Goal: Transaction & Acquisition: Purchase product/service

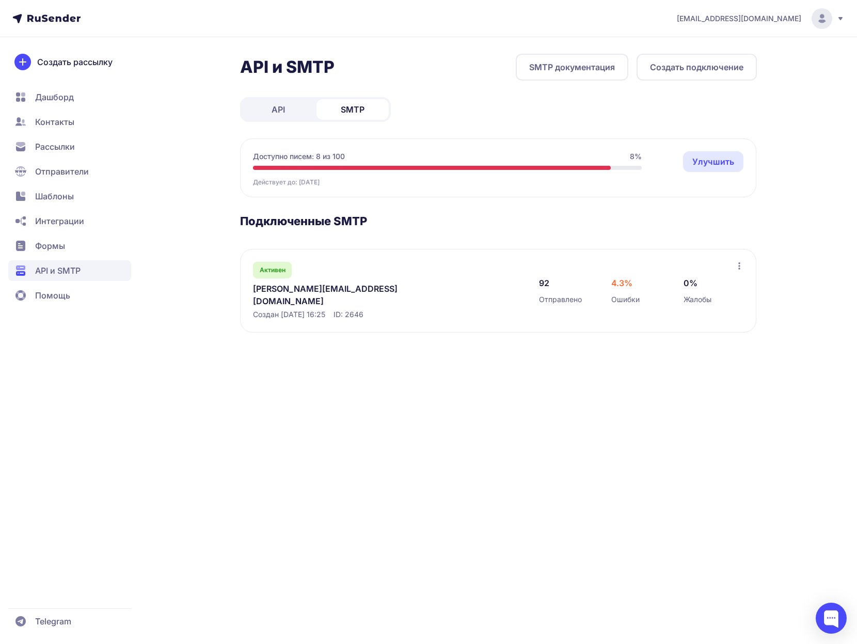
click at [739, 266] on icon at bounding box center [739, 265] width 2 height 7
click at [685, 255] on div "Активен olga@zdesmir.online Создан 18.09.2025, 16:25 ID: 2646 92 Отправлено 4.3…" at bounding box center [498, 291] width 516 height 84
click at [706, 160] on link "Улучшить" at bounding box center [713, 161] width 60 height 21
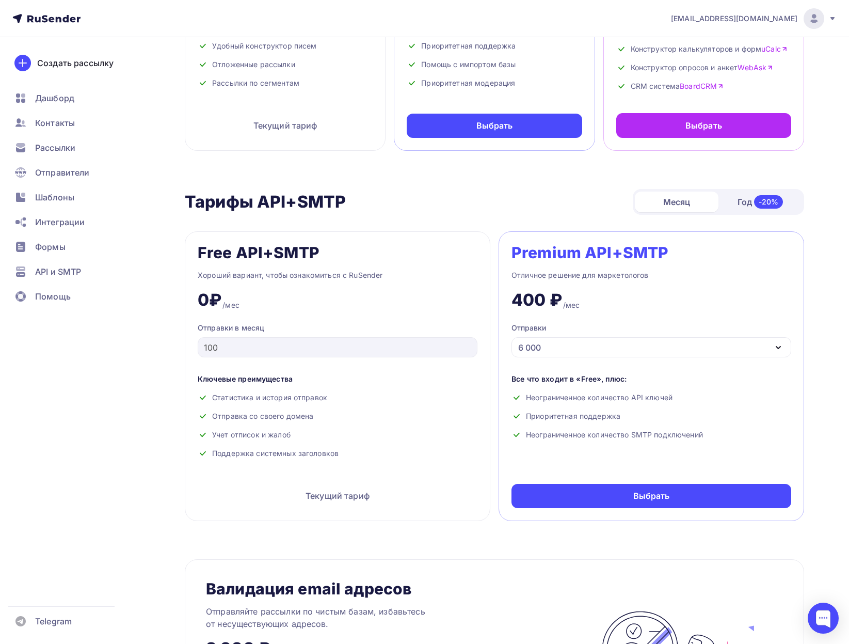
scroll to position [258, 0]
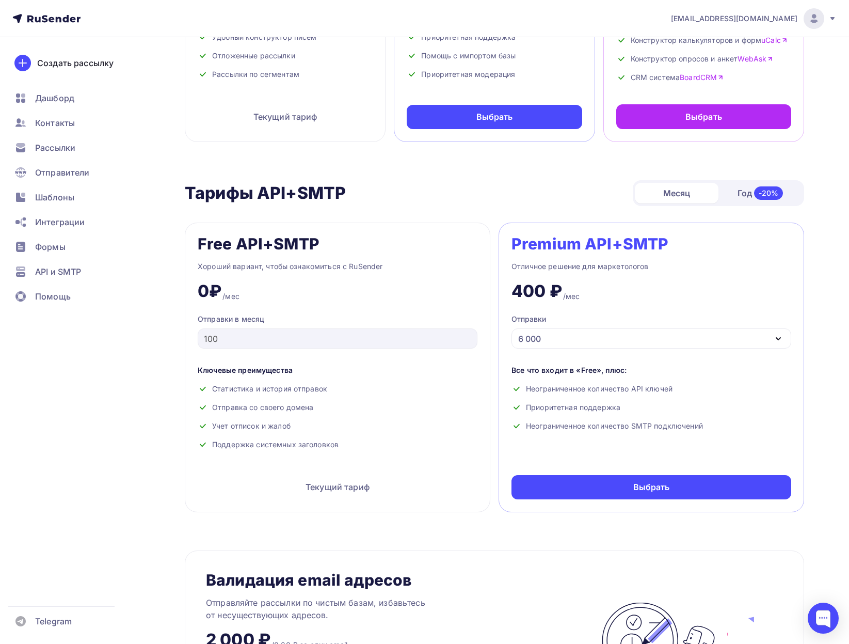
click at [612, 335] on div "6 000" at bounding box center [652, 338] width 280 height 20
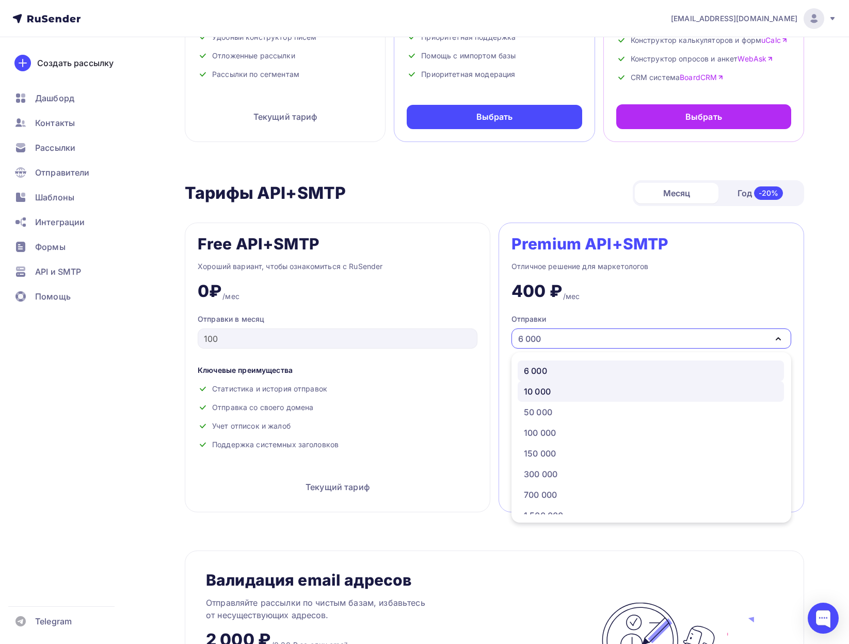
click at [546, 391] on div "10 000" at bounding box center [537, 391] width 27 height 12
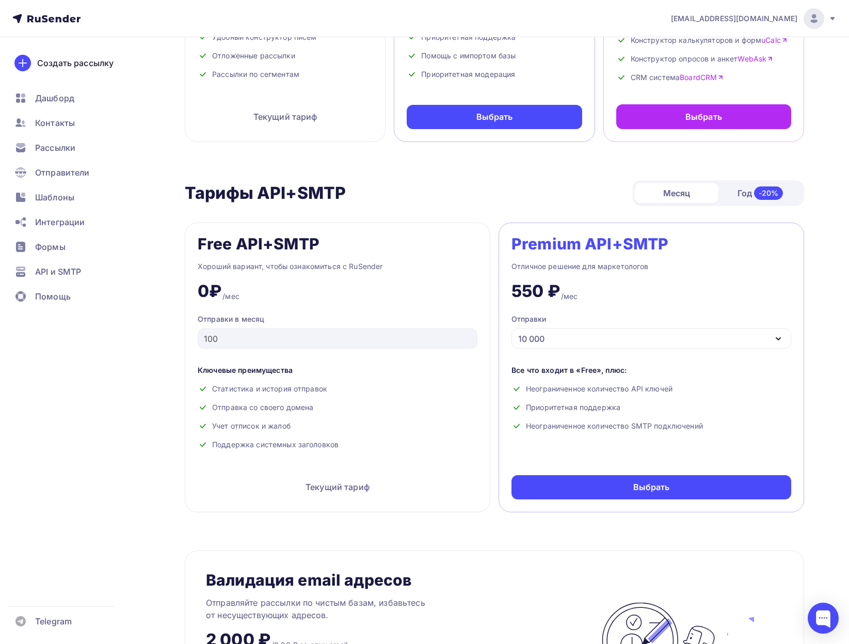
click at [569, 336] on div "10 000" at bounding box center [652, 338] width 280 height 20
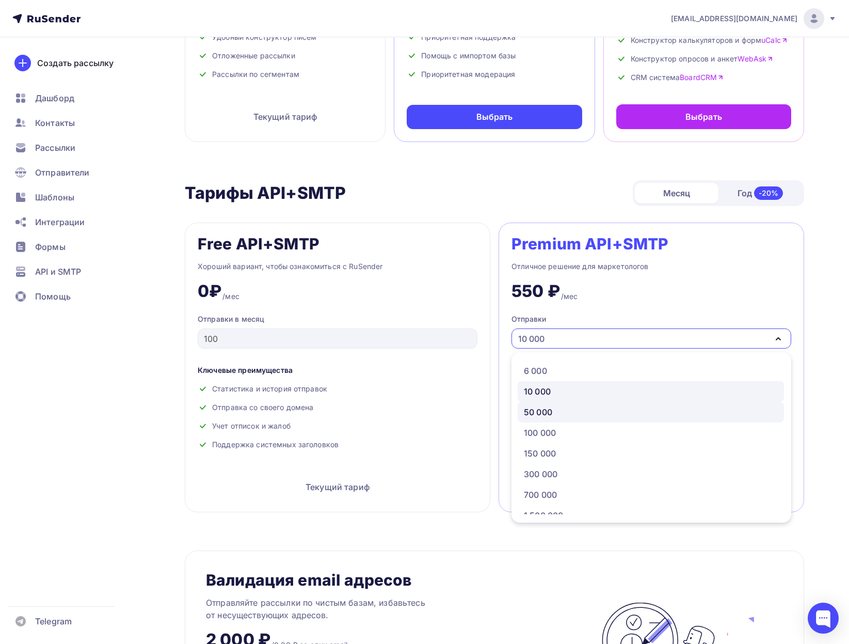
click at [544, 409] on div "50 000" at bounding box center [538, 412] width 28 height 12
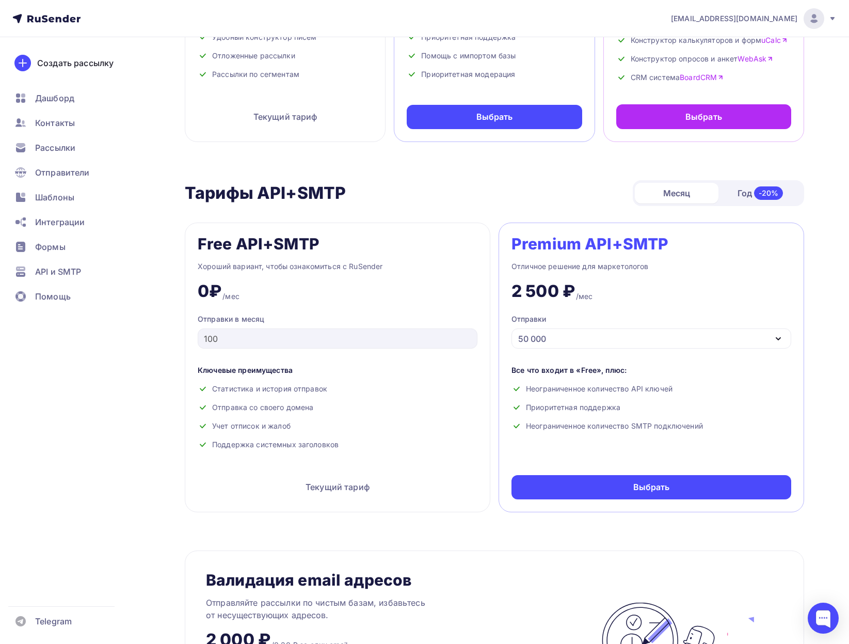
click at [563, 334] on div "50 000" at bounding box center [652, 338] width 280 height 20
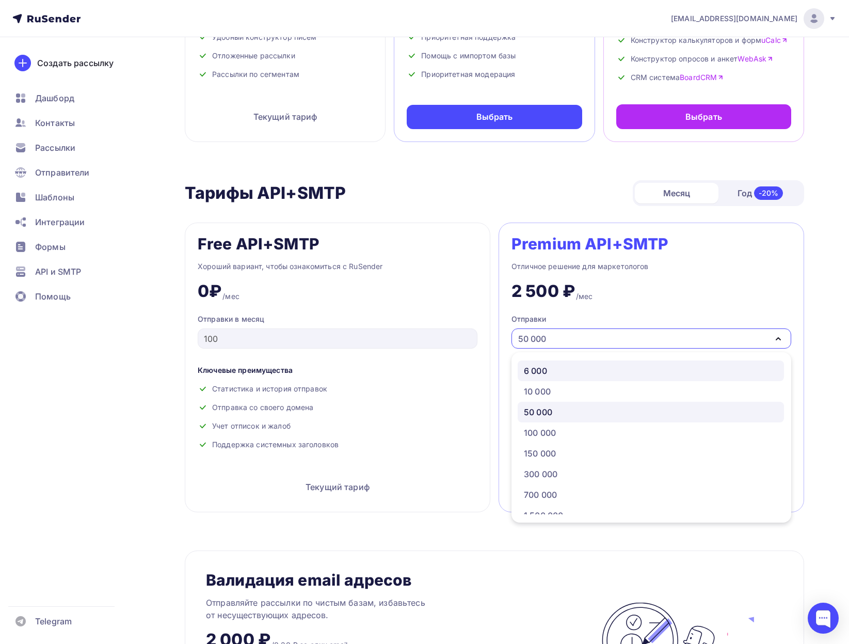
click at [543, 370] on div "6 000" at bounding box center [535, 371] width 23 height 12
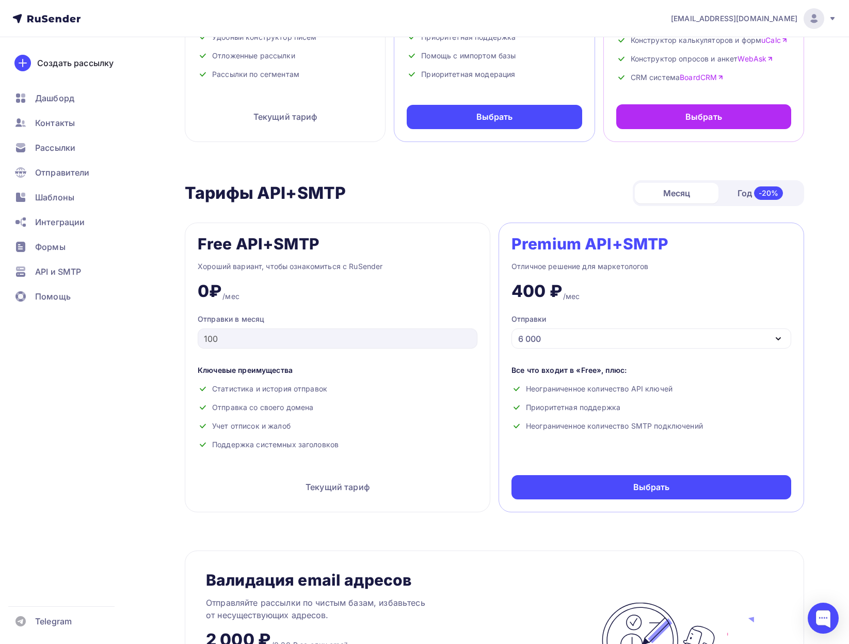
click at [559, 336] on div "6 000" at bounding box center [652, 338] width 280 height 20
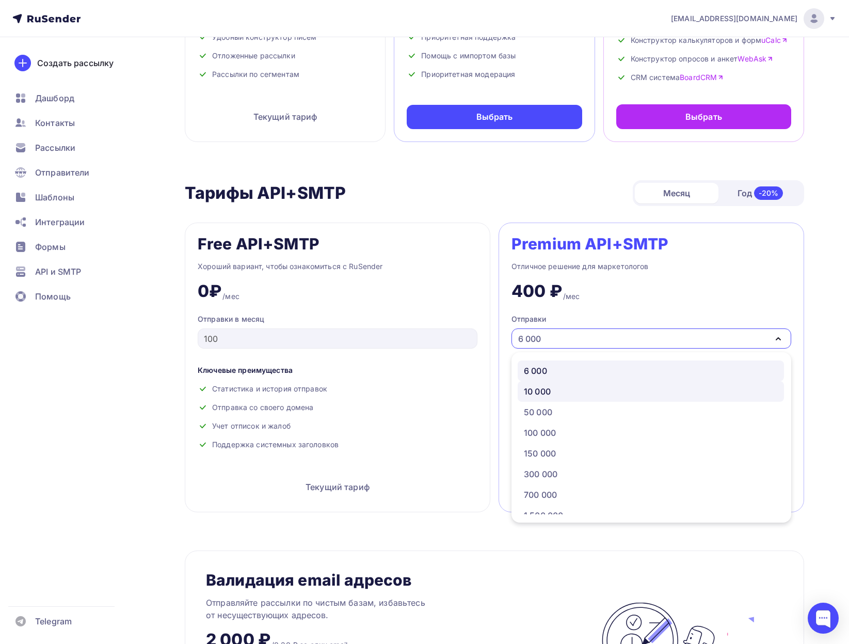
click at [541, 386] on div "10 000" at bounding box center [537, 391] width 27 height 12
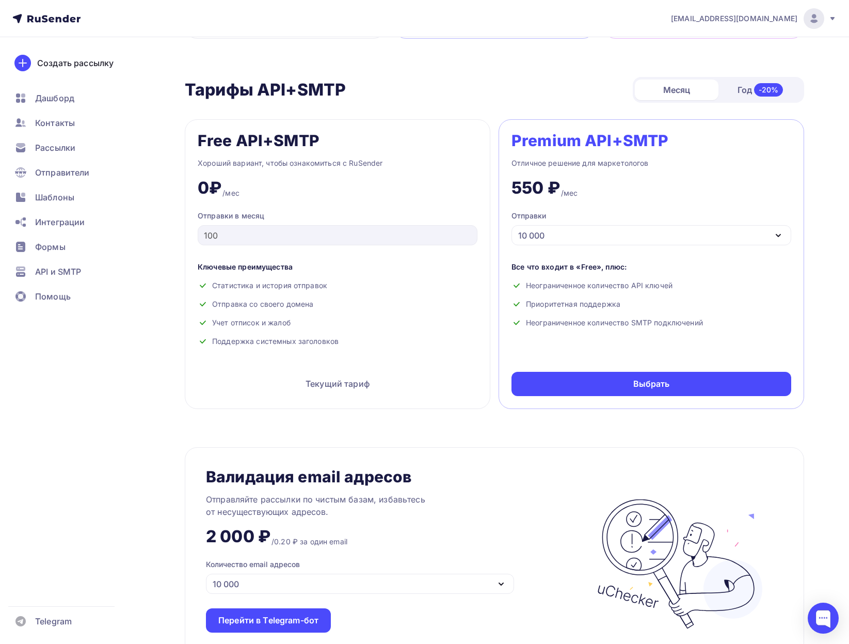
scroll to position [413, 0]
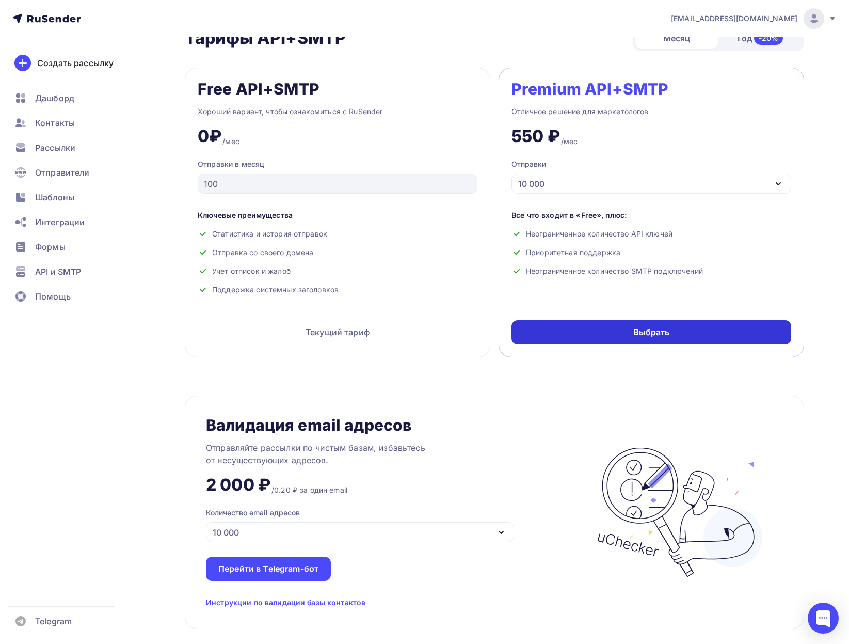
click at [674, 339] on div "Выбрать" at bounding box center [652, 332] width 280 height 24
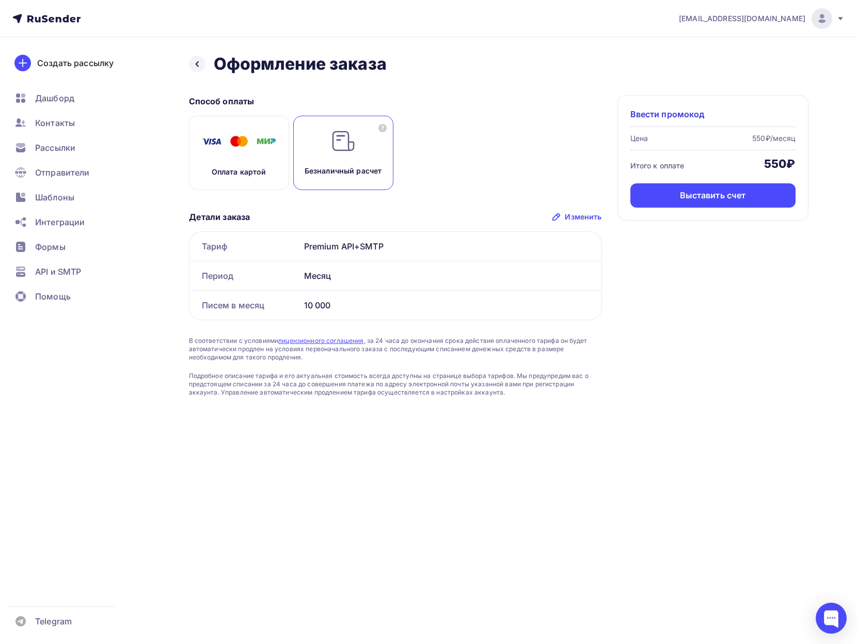
click at [239, 145] on img at bounding box center [239, 142] width 83 height 26
click at [349, 140] on img at bounding box center [343, 141] width 25 height 25
click at [250, 146] on img at bounding box center [239, 142] width 83 height 26
click at [730, 192] on div "Оплатить" at bounding box center [713, 196] width 40 height 12
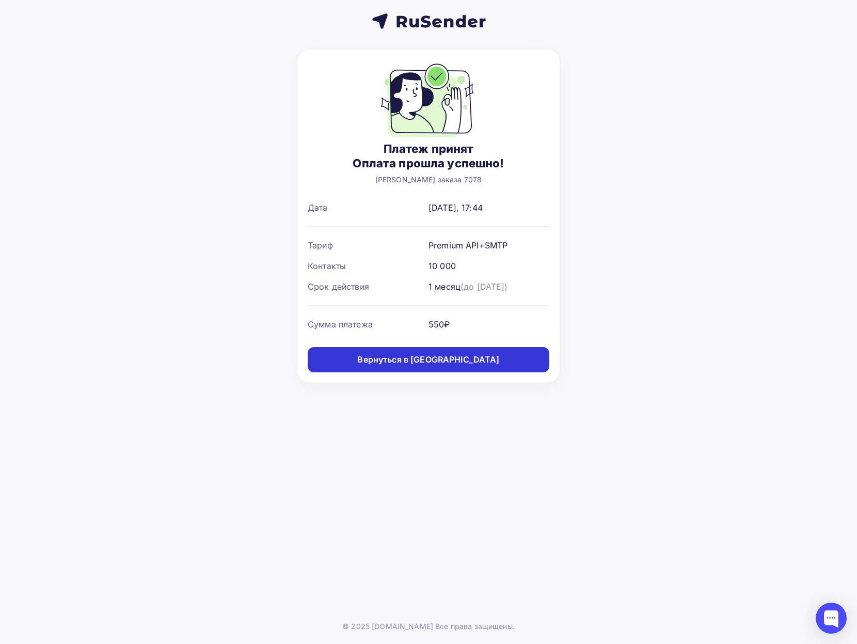
click at [429, 358] on div "Вернуться в дашборд" at bounding box center [428, 360] width 142 height 12
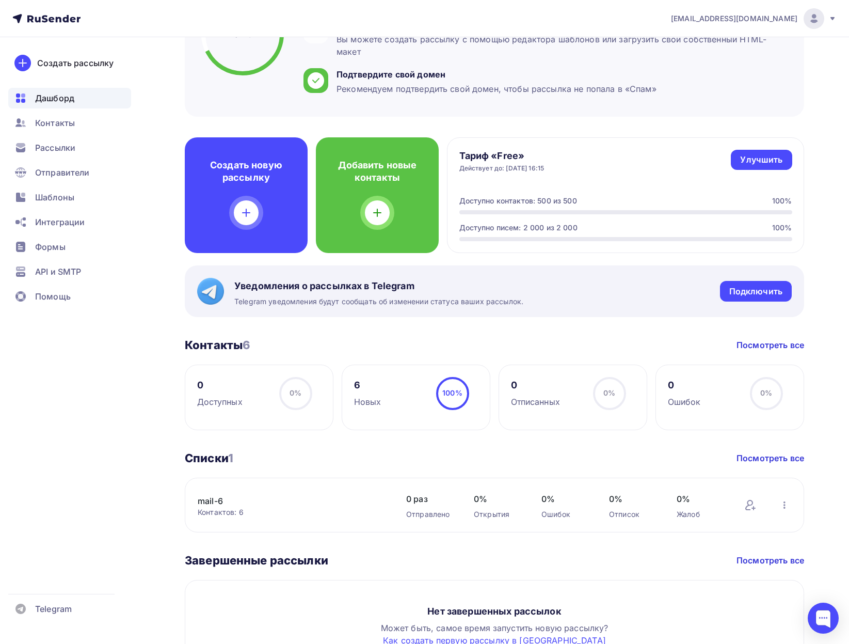
scroll to position [179, 0]
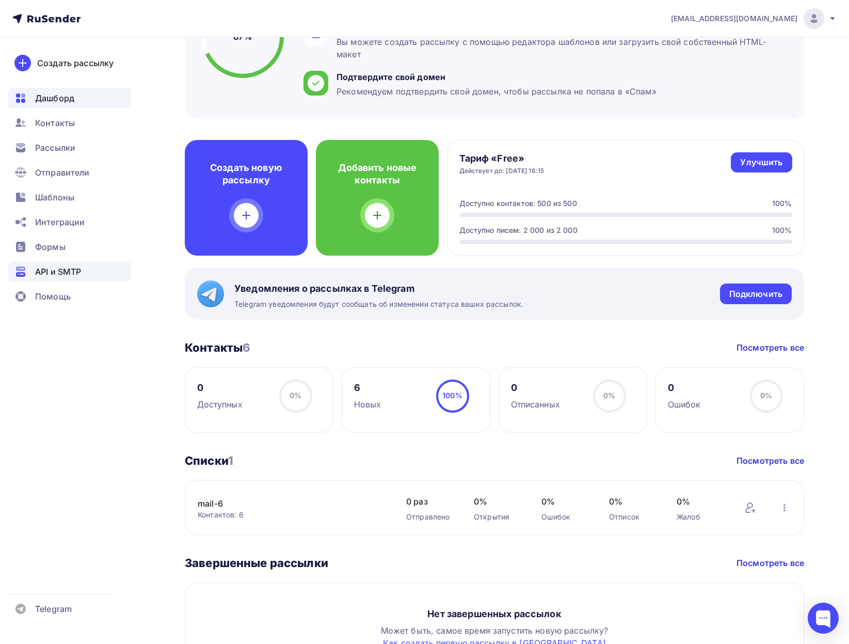
click at [51, 271] on span "API и SMTP" at bounding box center [58, 271] width 46 height 12
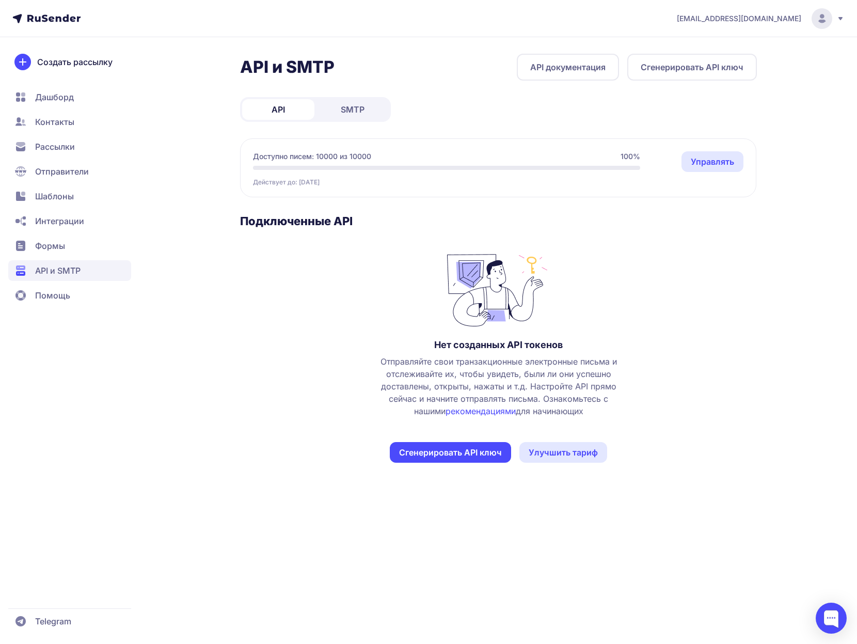
click at [364, 108] on span "SMTP" at bounding box center [353, 109] width 24 height 12
